Goal: Task Accomplishment & Management: Use online tool/utility

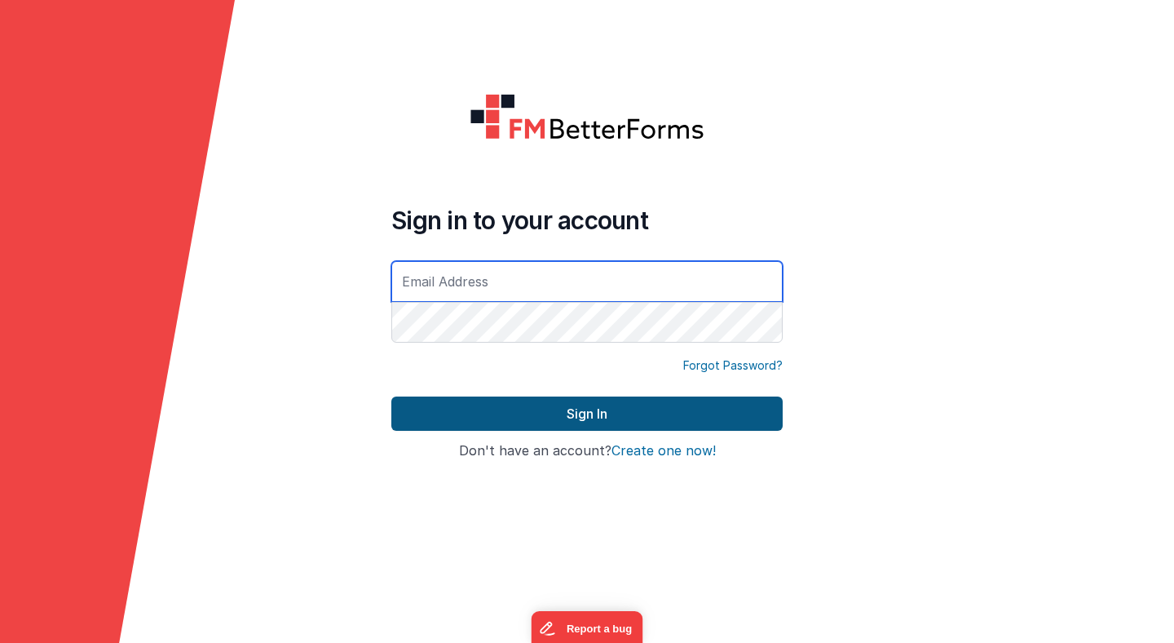
type input "[PERSON_NAME][EMAIL_ADDRESS][PERSON_NAME][DOMAIN_NAME]"
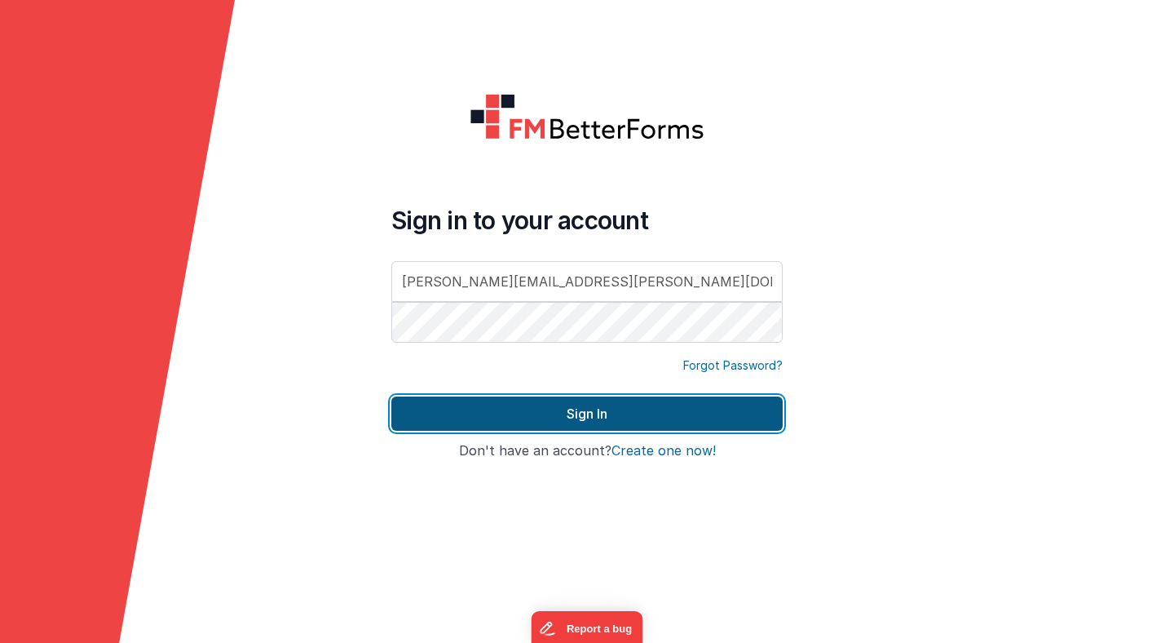
click at [563, 414] on button "Sign In" at bounding box center [586, 413] width 391 height 34
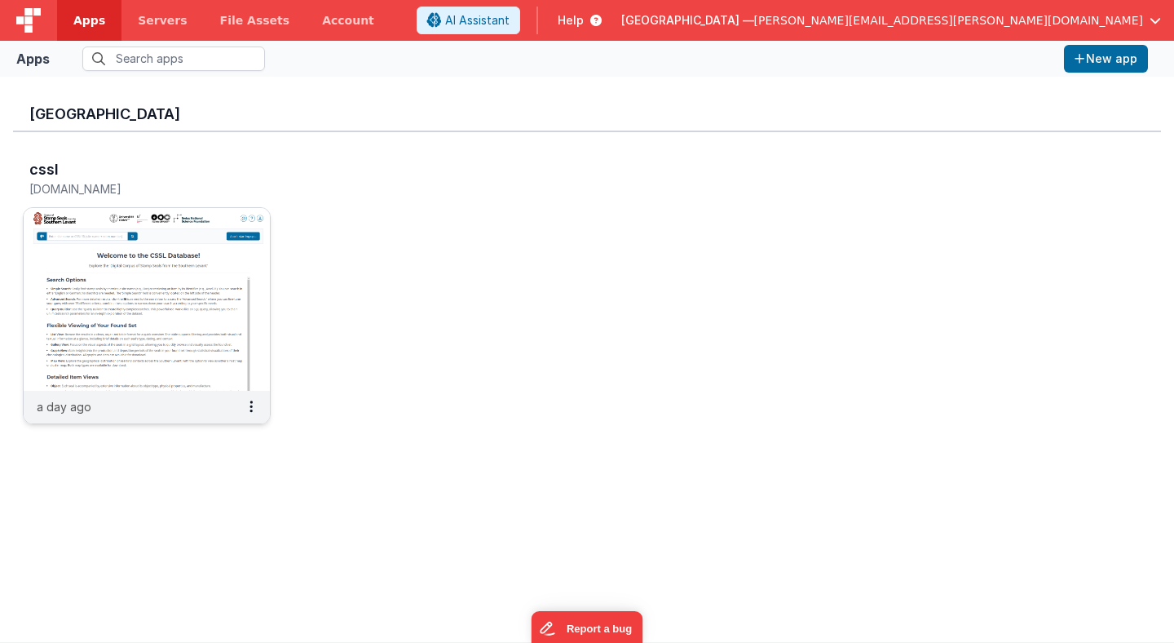
click at [239, 230] on img at bounding box center [147, 299] width 246 height 183
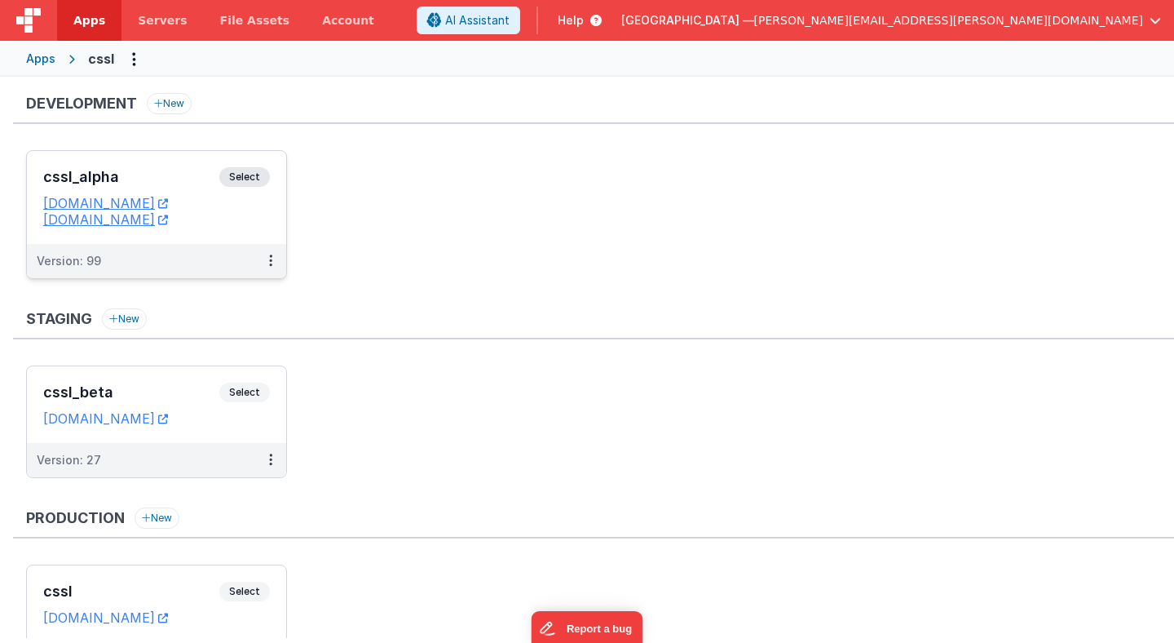
click at [256, 178] on span "Select" at bounding box center [244, 177] width 51 height 20
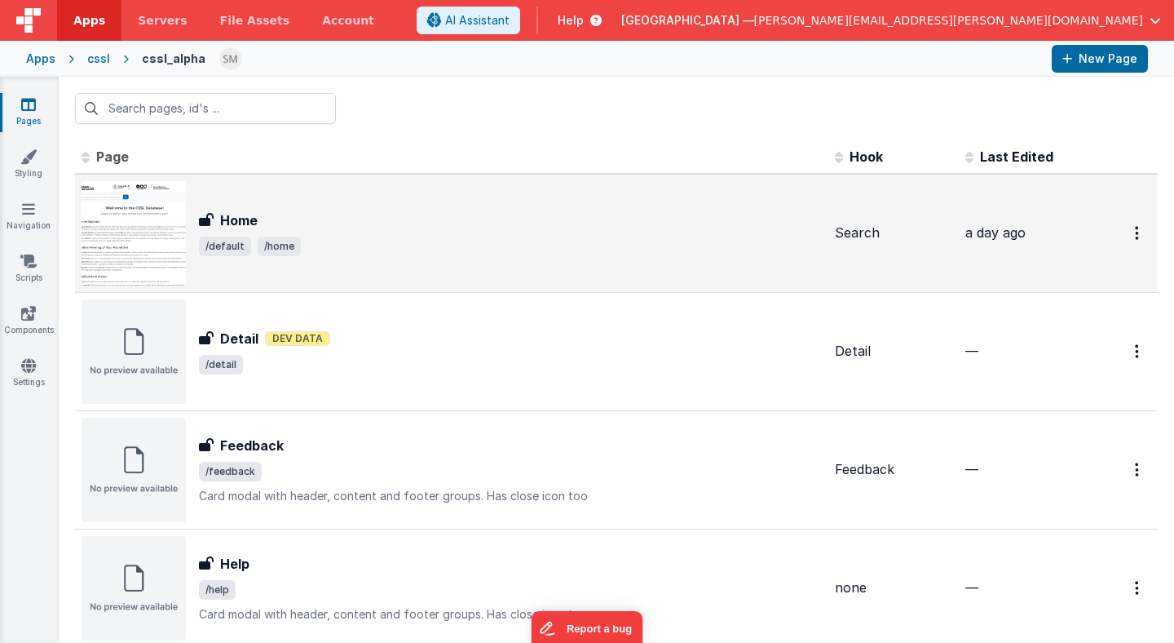
click at [328, 235] on div "Home Home /default /home" at bounding box center [510, 233] width 623 height 46
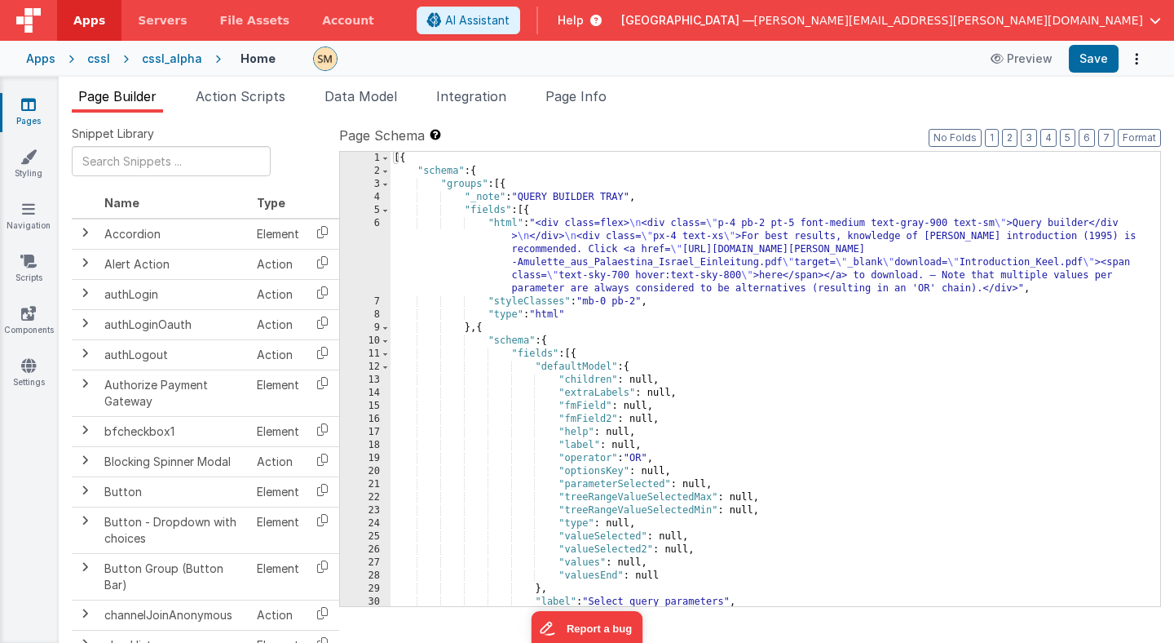
click at [532, 249] on div "[{ "schema" : { "groups" : [{ "_note" : "QUERY BUILDER TRAY" , "fields" : [{ "h…" at bounding box center [776, 392] width 770 height 480
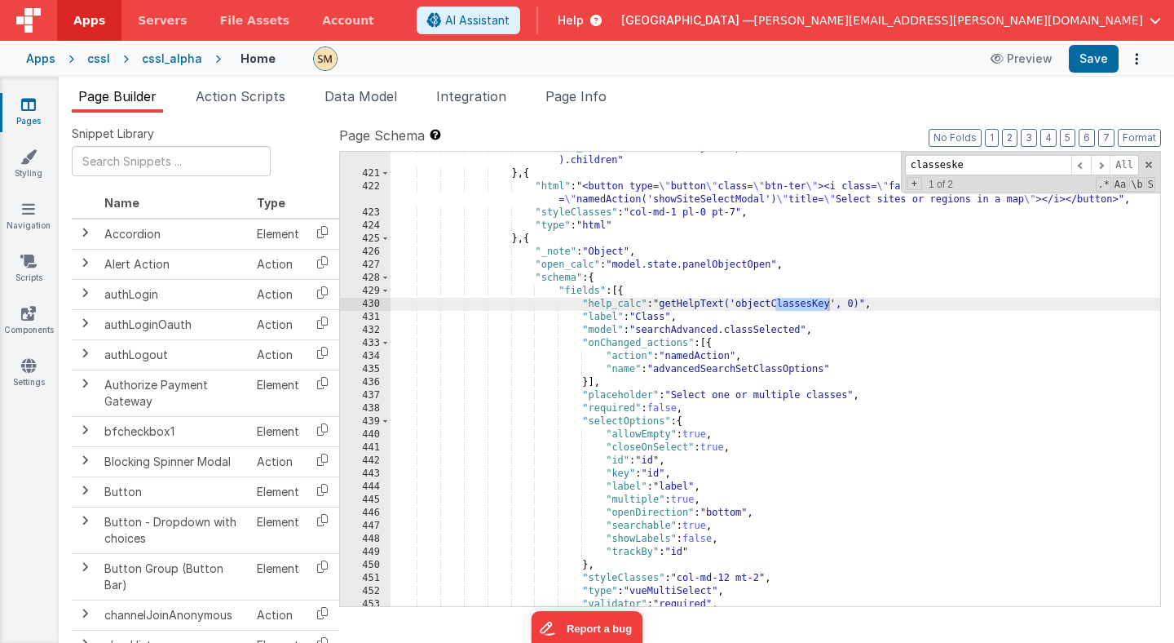
scroll to position [5743, 0]
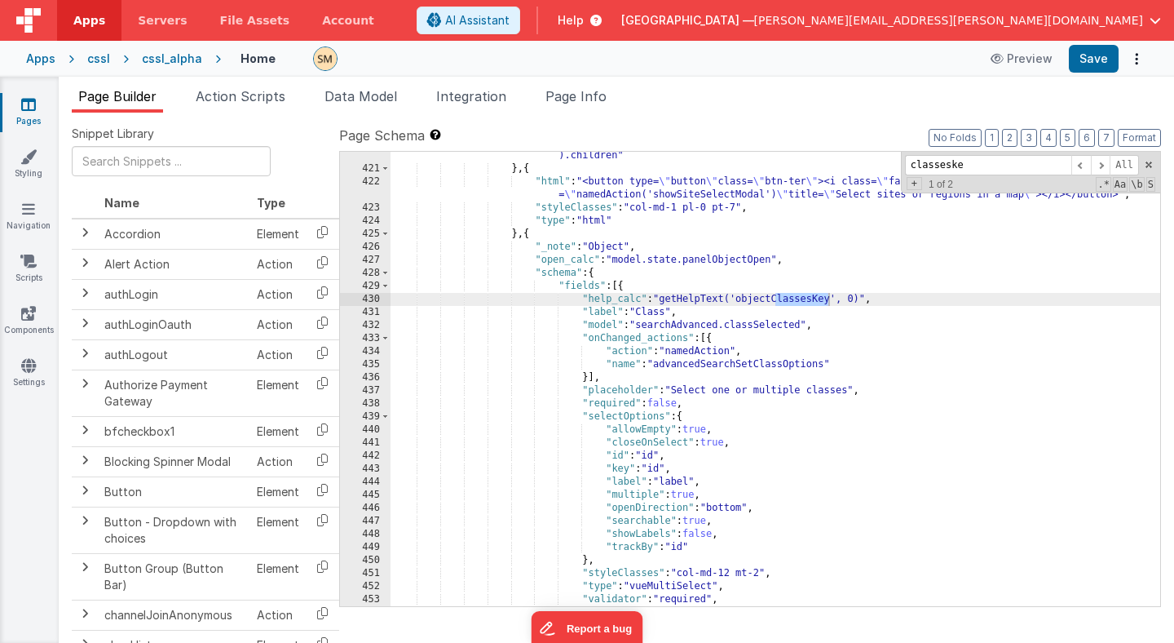
type input "classeske"
drag, startPoint x: 874, startPoint y: 299, endPoint x: 581, endPoint y: 299, distance: 292.7
click at [581, 299] on div ""values_calc" : "(window.findByIdDeep(model.selectValues, 'contextSitesKey') ||…" at bounding box center [776, 389] width 770 height 506
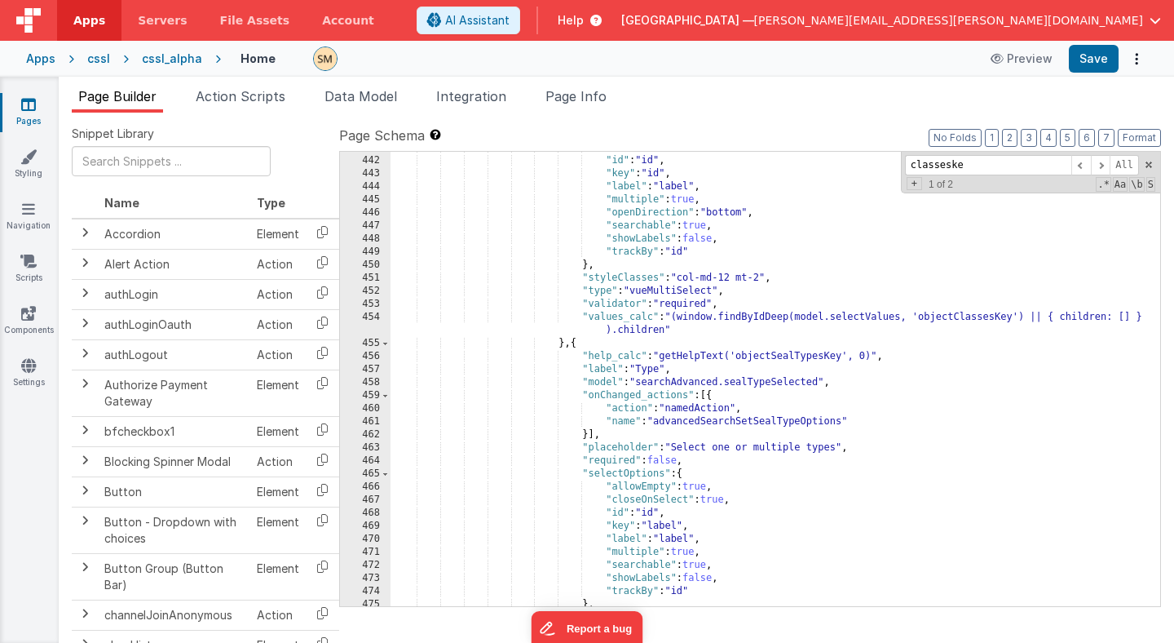
scroll to position [5988, 0]
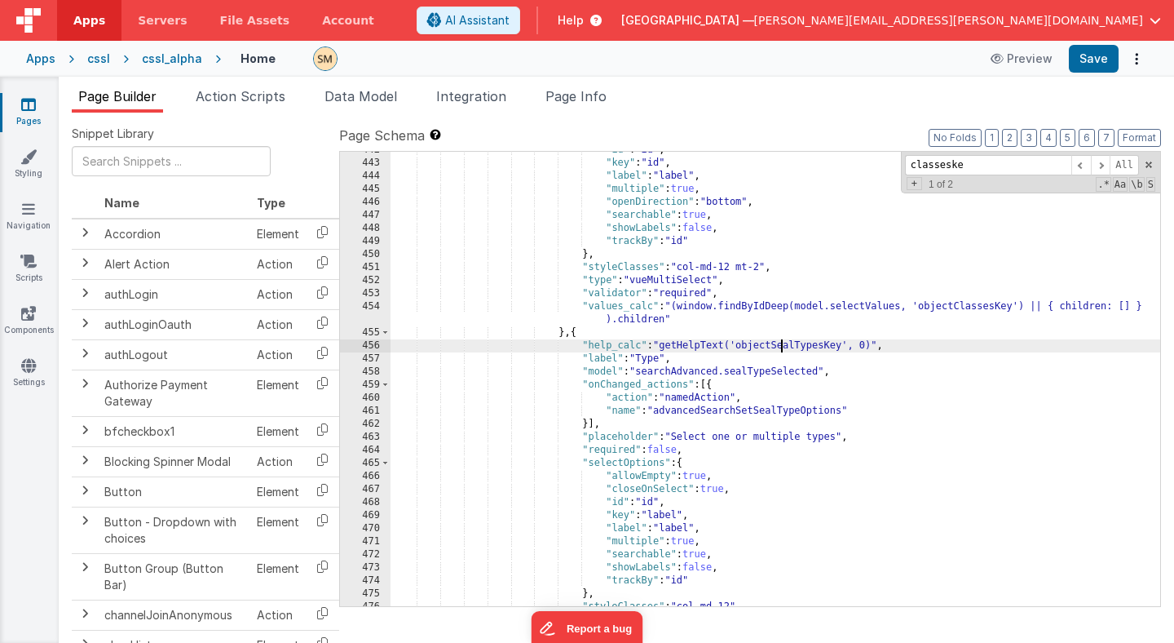
click at [779, 347] on div ""id" : "id" , "key" : "id" , "label" : "label" , "multiple" : true , "openDirec…" at bounding box center [776, 384] width 770 height 480
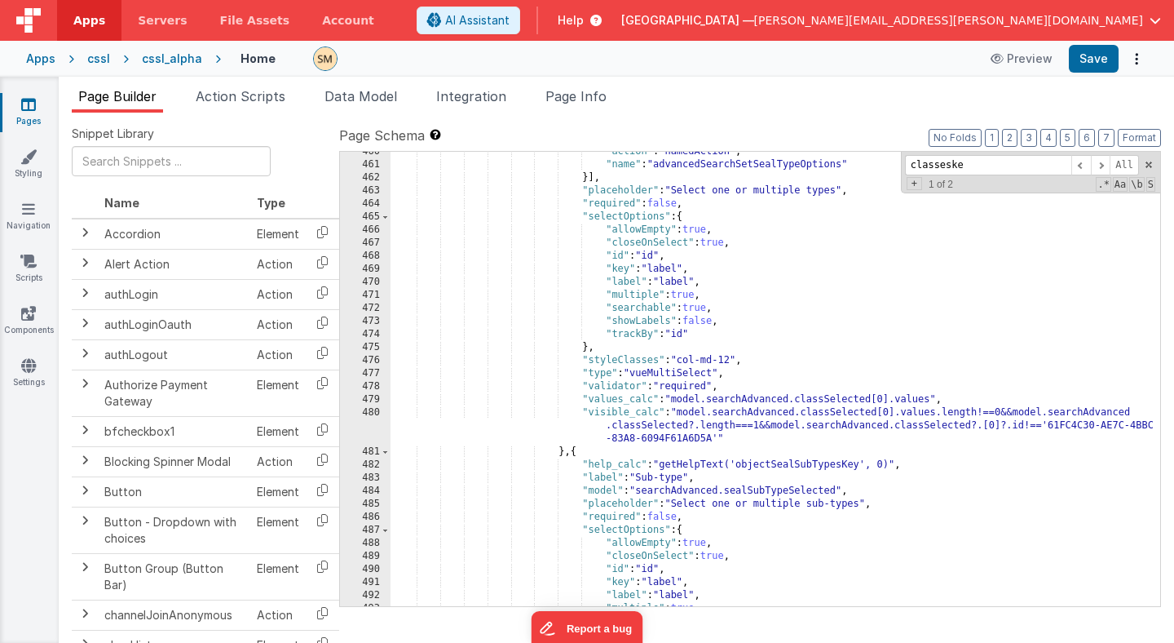
scroll to position [6184, 0]
click at [934, 166] on input "classeske" at bounding box center [988, 165] width 166 height 20
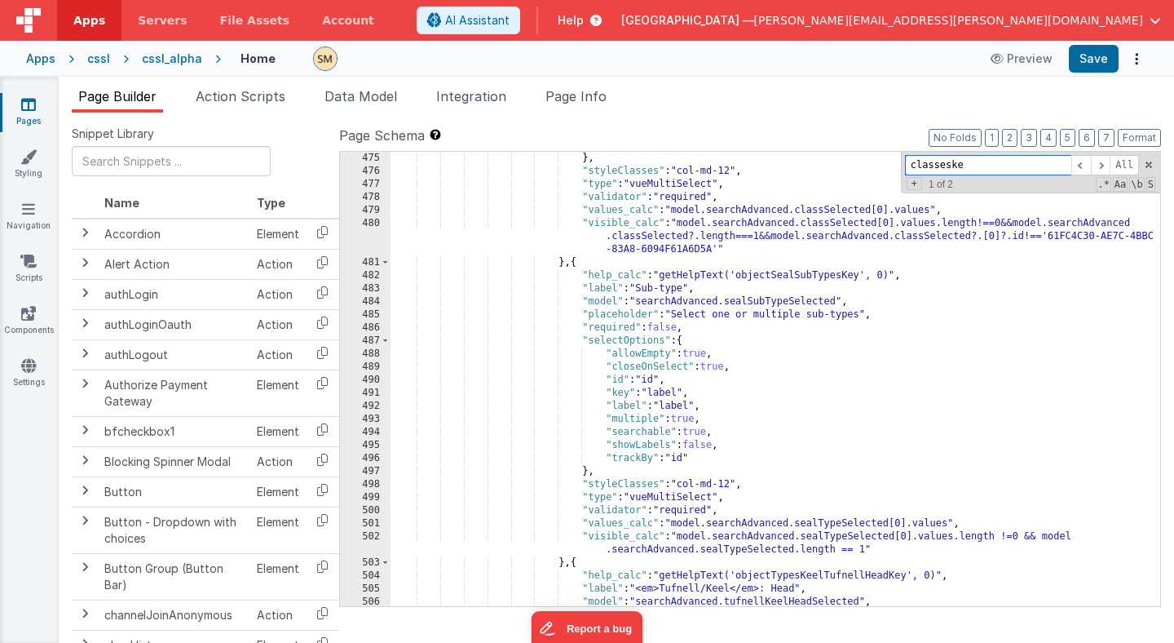
scroll to position [6357, 0]
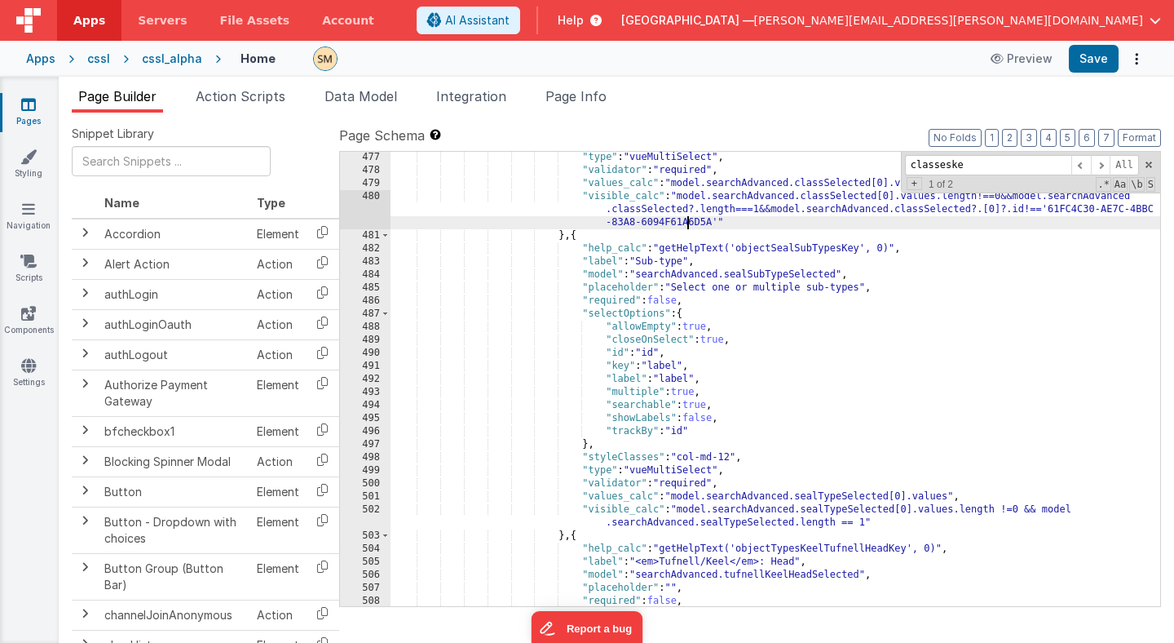
click at [686, 220] on div ""type" : "vueMultiSelect" , "validator" : "required" , "values_calc" : "model.s…" at bounding box center [776, 391] width 770 height 480
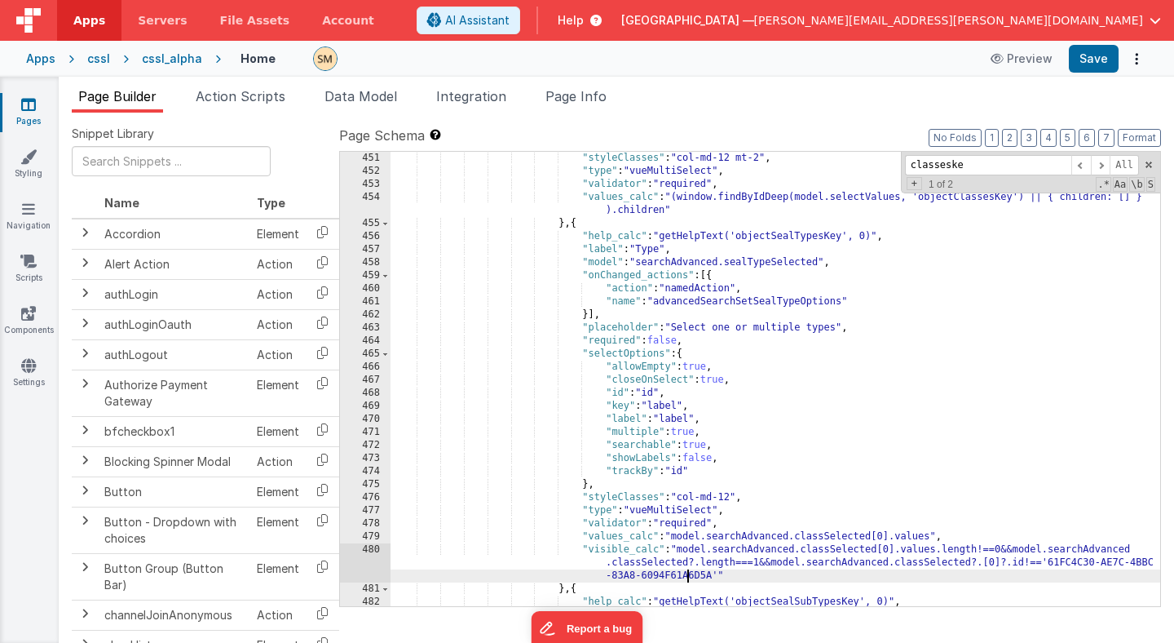
scroll to position [6071, 0]
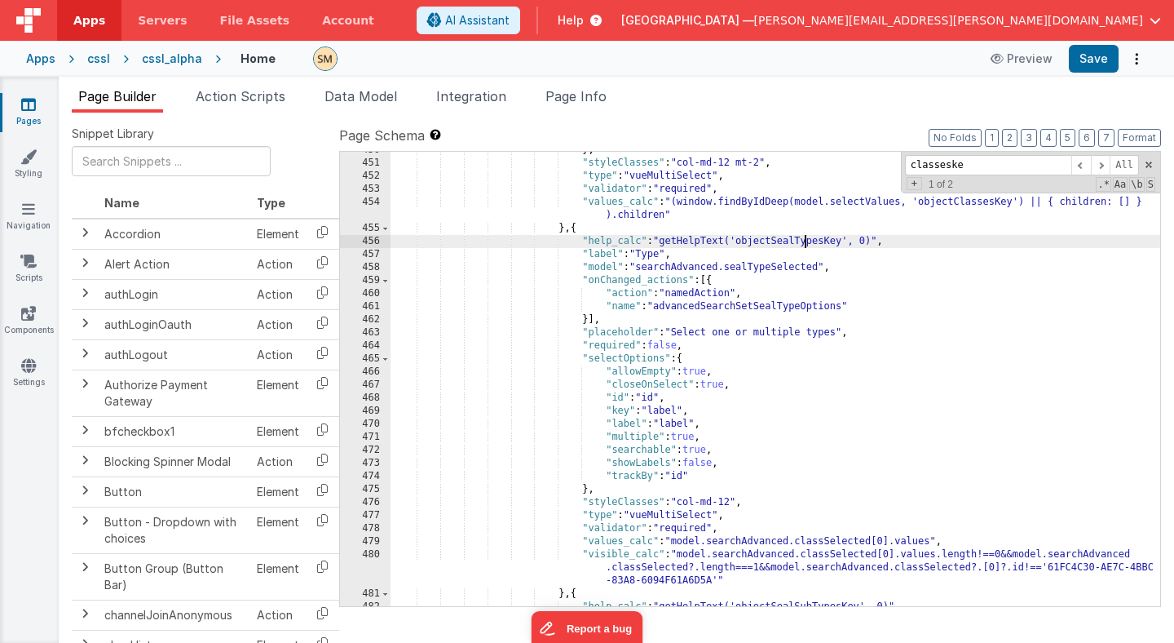
click at [803, 245] on div "} , "styleClasses" : "col-md-12 mt-2" , "type" : "vueMultiSelect" , "validator"…" at bounding box center [776, 384] width 770 height 480
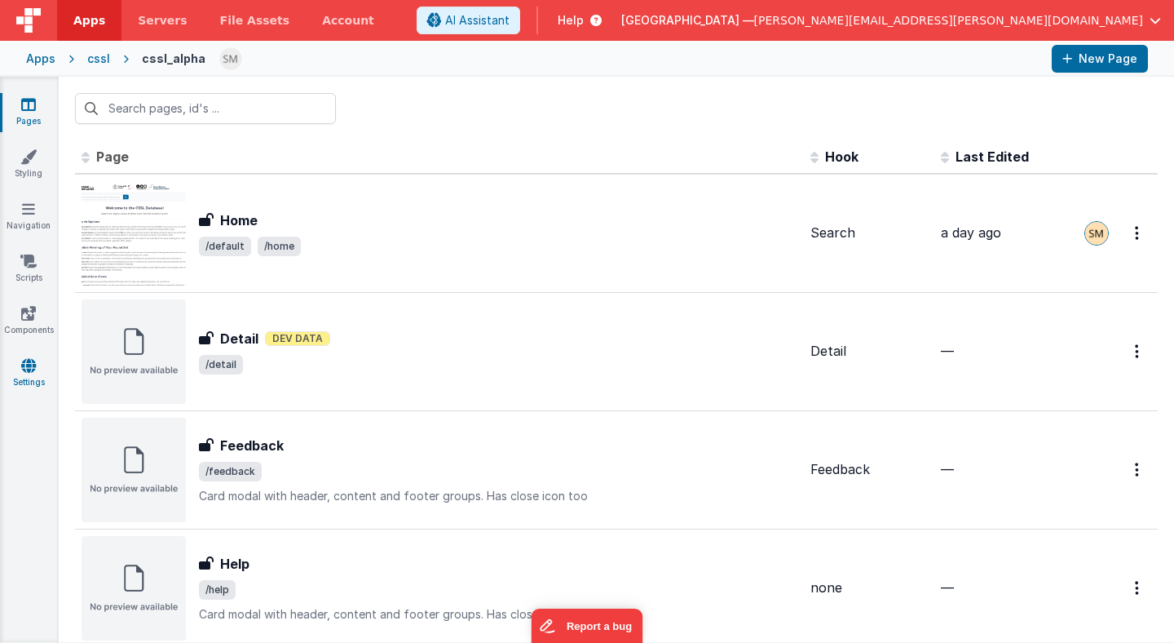
click at [31, 364] on icon at bounding box center [28, 365] width 15 height 16
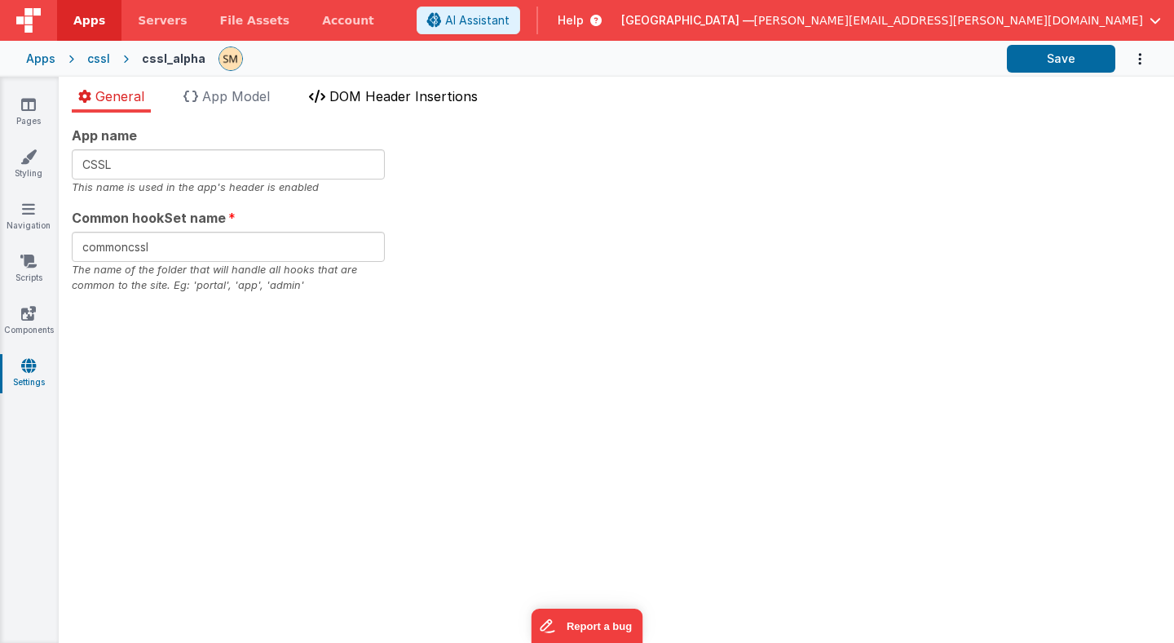
click at [395, 98] on span "DOM Header Insertions" at bounding box center [403, 96] width 148 height 16
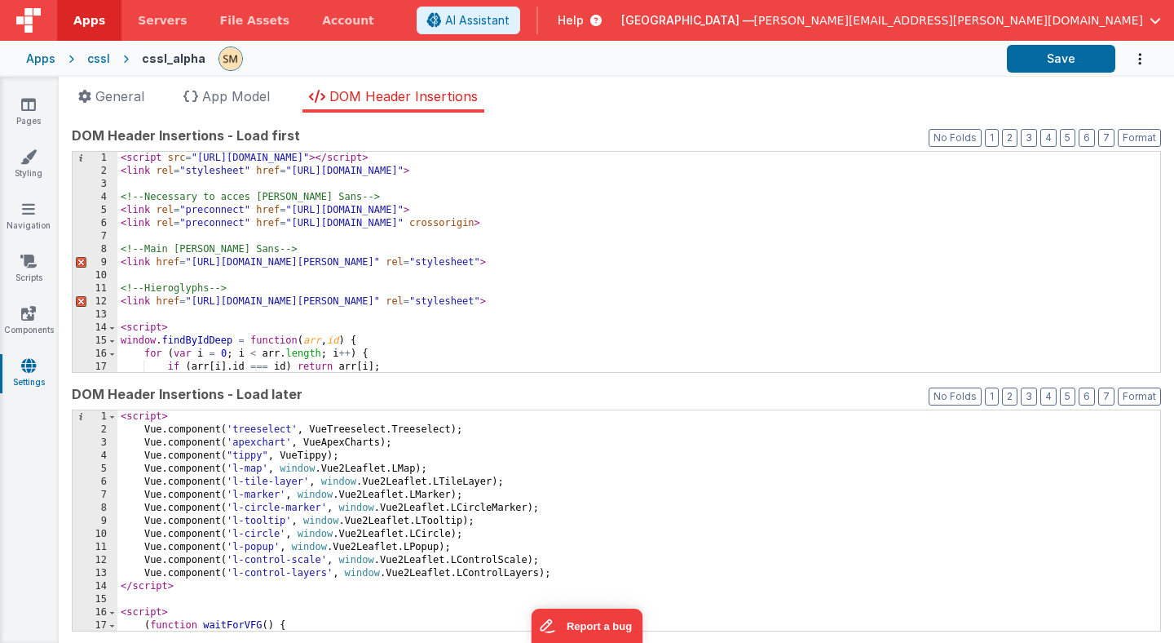
click at [295, 323] on div "< script src = "https://cdn.tailwindcss.com" > </ script > < link rel = "styles…" at bounding box center [638, 275] width 1043 height 246
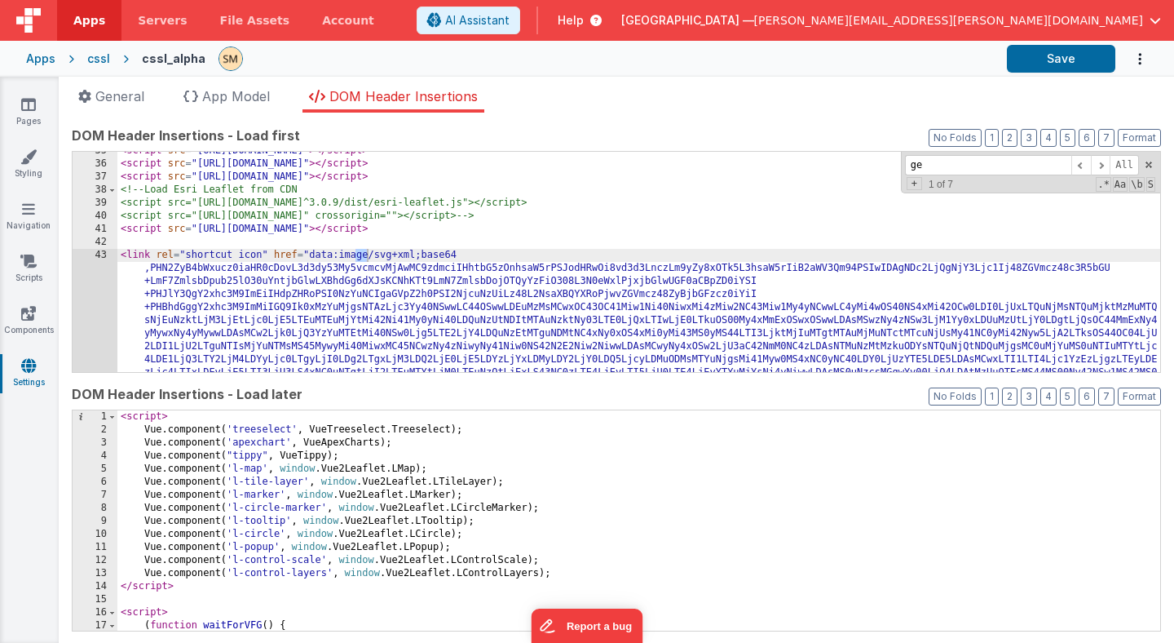
scroll to position [451, 0]
type input "geth"
click at [232, 473] on div "< script > Vue . component ( 'treeselect' , VueTreeselect . Treeselect ) ; Vue …" at bounding box center [638, 533] width 1043 height 246
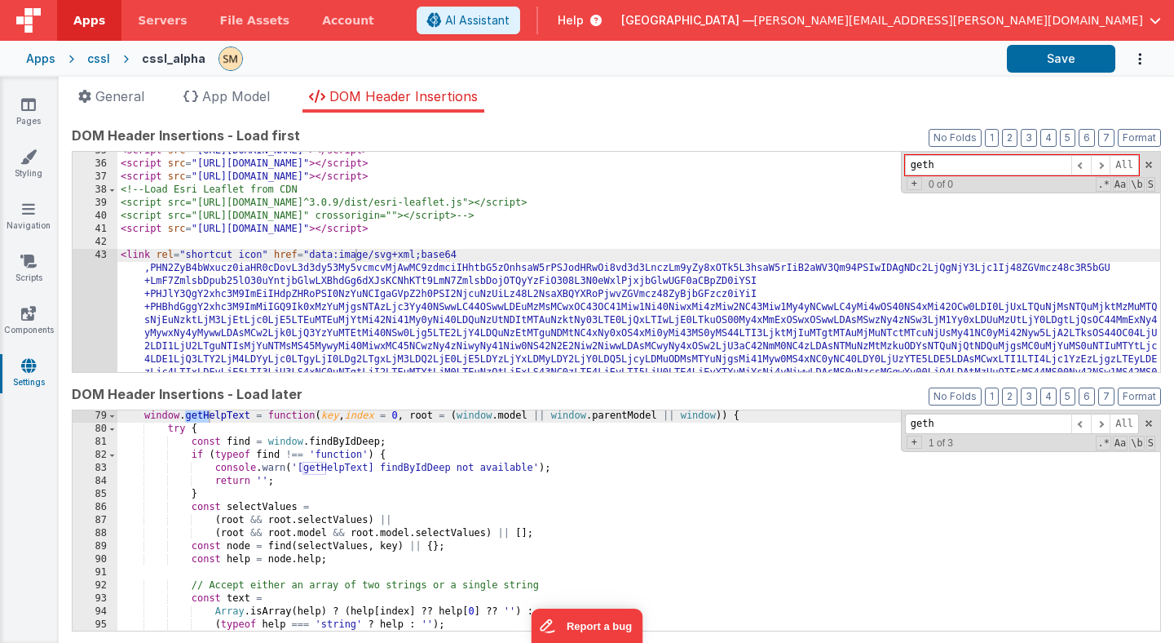
scroll to position [1022, 0]
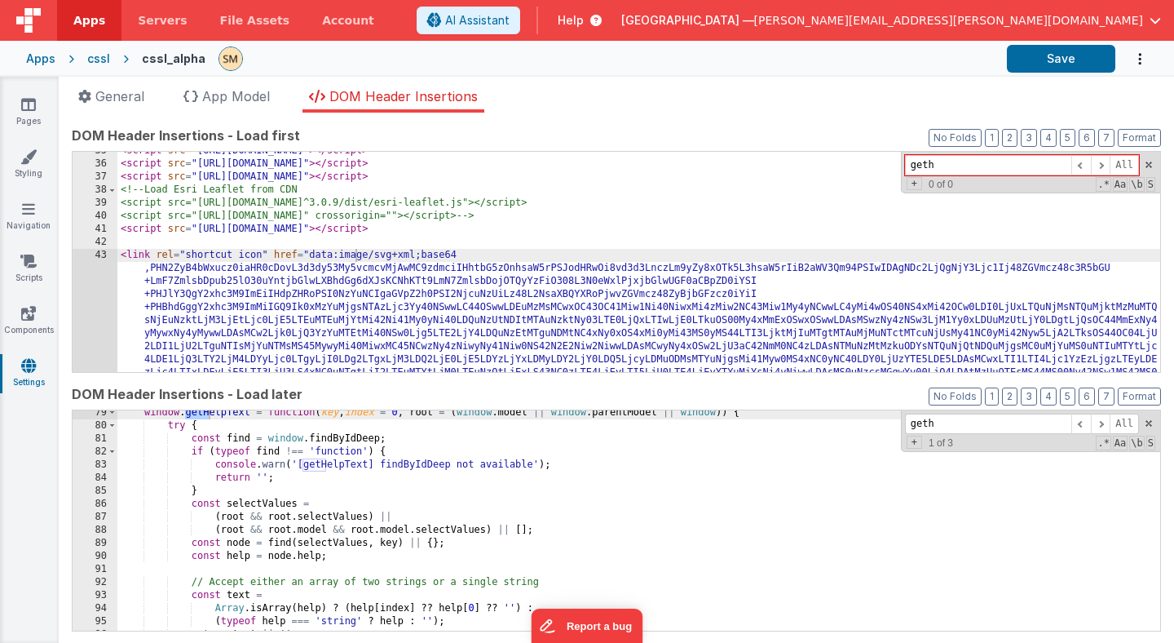
type input "geth"
